Goal: Go to known website: Access a specific website the user already knows

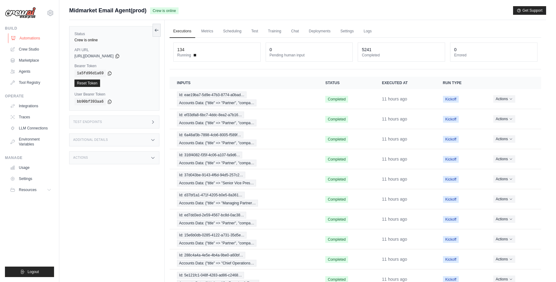
click at [34, 37] on link "Automations" at bounding box center [31, 38] width 47 height 10
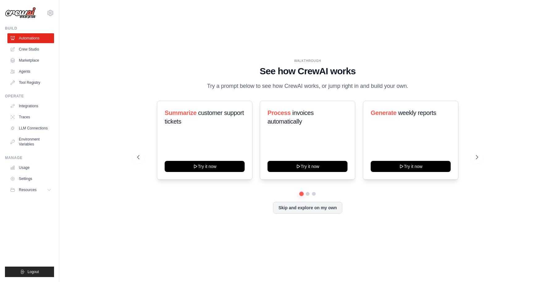
click at [45, 12] on div "praful.mistry@docusign.com Docusign Your organization ✓ Settings" at bounding box center [29, 10] width 49 height 20
click at [50, 13] on icon at bounding box center [50, 12] width 7 height 7
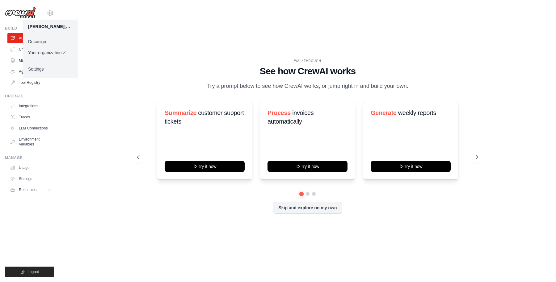
click at [44, 42] on link "Docusign" at bounding box center [50, 41] width 54 height 11
